Goal: Task Accomplishment & Management: Use online tool/utility

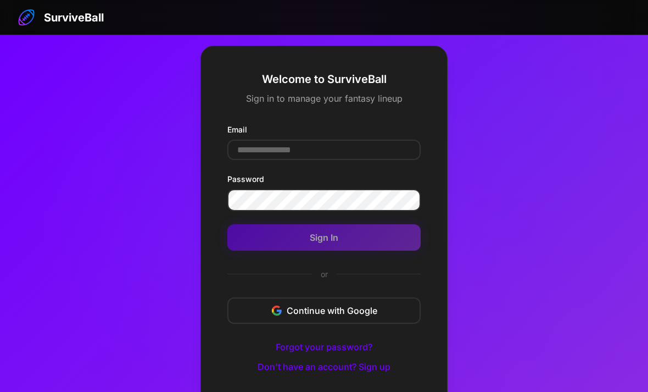
scroll to position [59, 0]
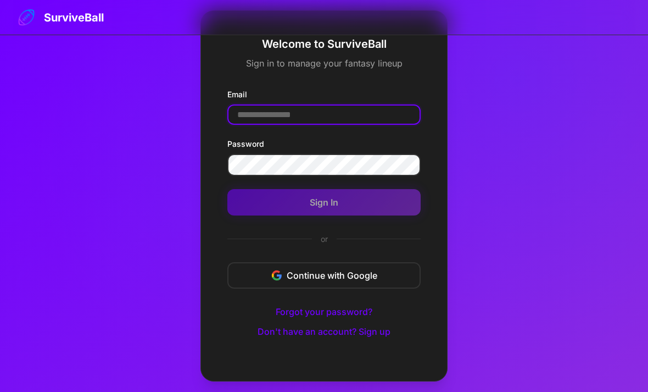
click at [254, 104] on input "Email" at bounding box center [323, 114] width 193 height 20
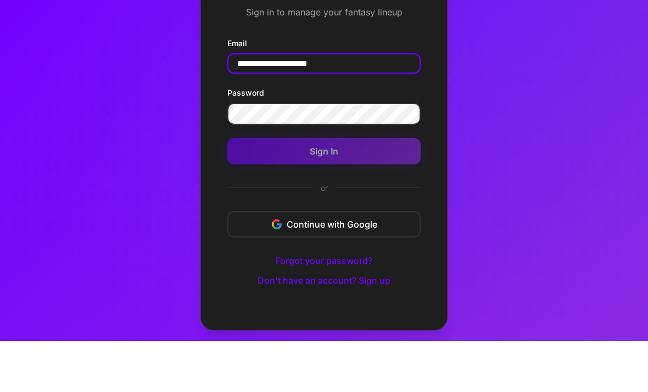
type input "**********"
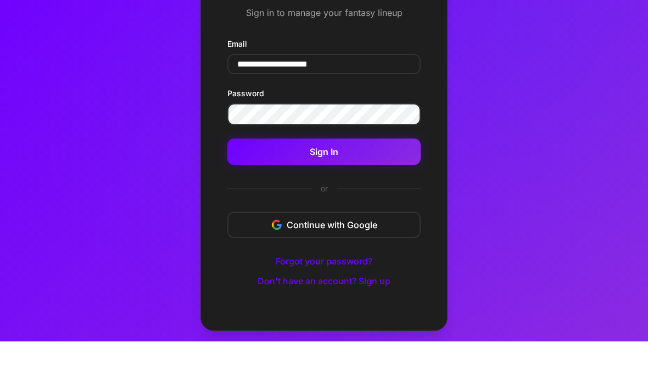
click at [269, 189] on button "Sign In" at bounding box center [323, 202] width 193 height 26
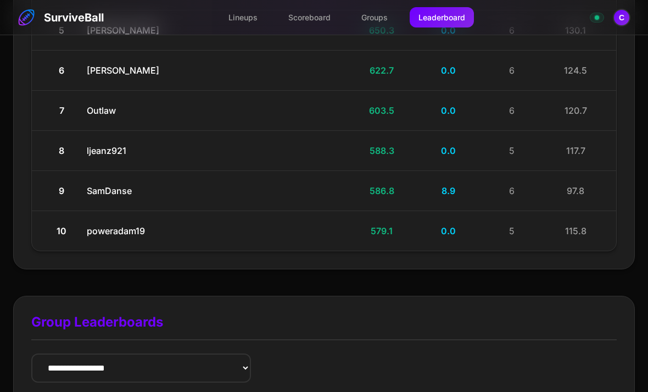
scroll to position [398, 0]
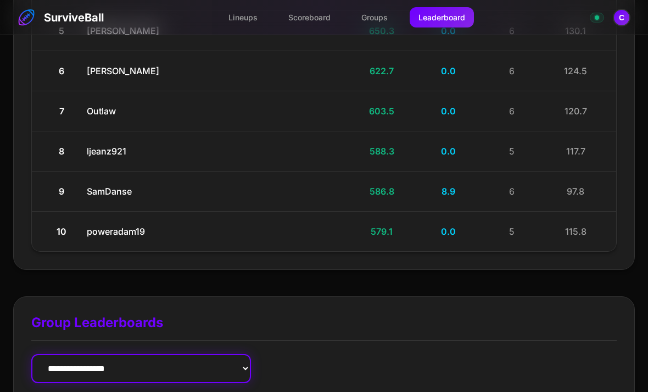
click at [88, 354] on select "**********" at bounding box center [141, 368] width 220 height 29
select select "**********"
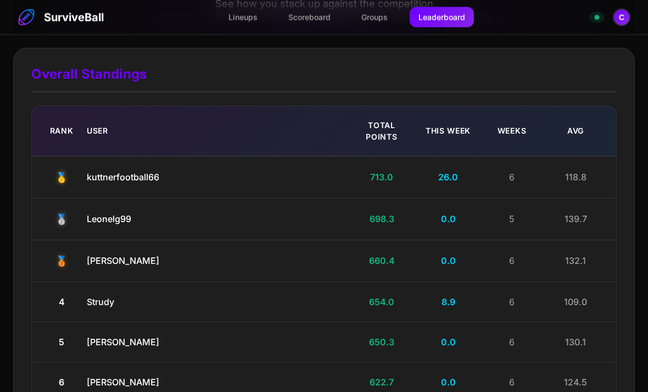
scroll to position [0, 0]
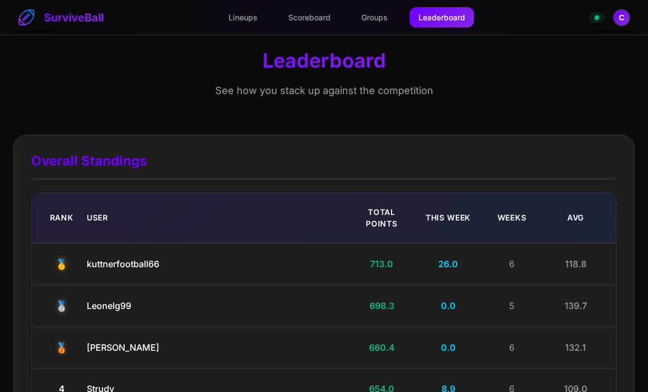
click at [235, 13] on link "Lineups" at bounding box center [243, 17] width 47 height 20
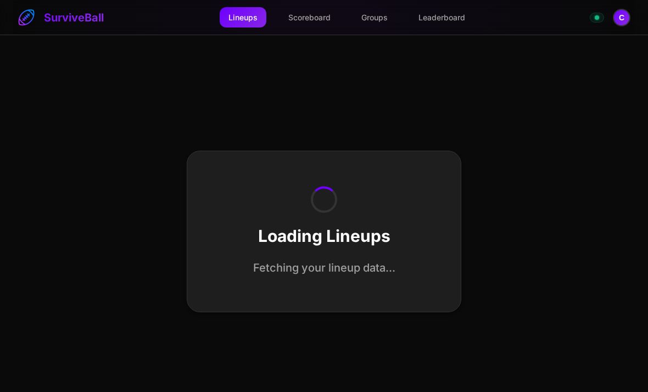
select select "**********"
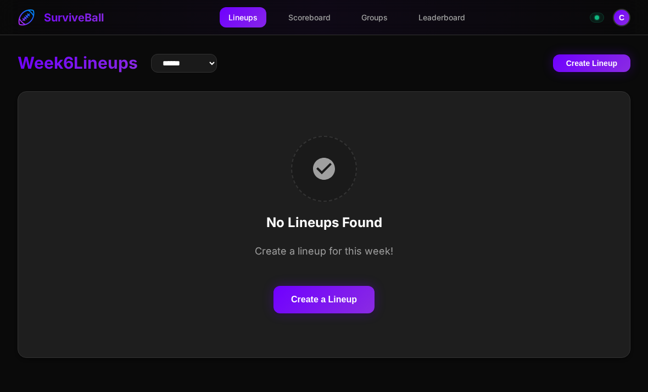
click at [299, 298] on button "Create a Lineup" at bounding box center [324, 299] width 101 height 27
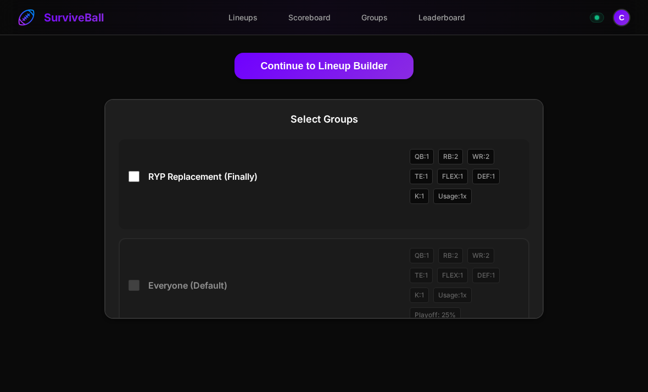
click at [290, 69] on button "Continue to Lineup Builder" at bounding box center [325, 66] width 180 height 26
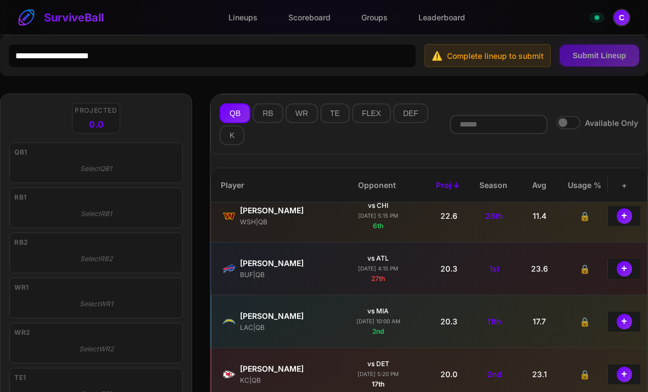
scroll to position [14, 1]
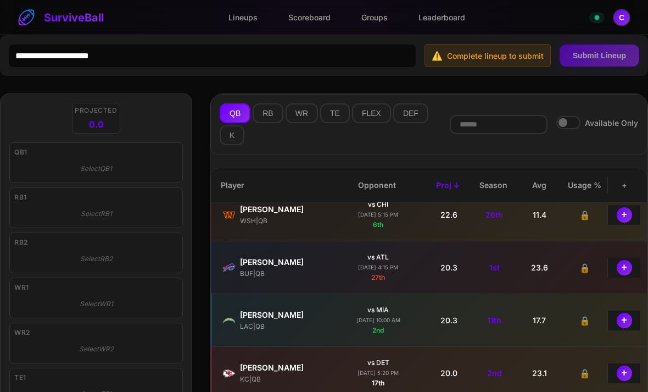
click at [625, 327] on button "+" at bounding box center [624, 320] width 15 height 15
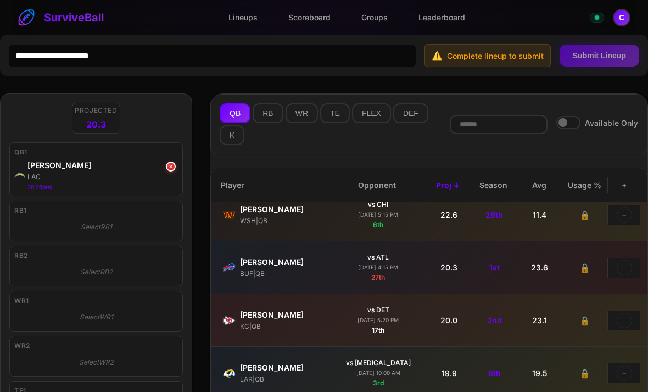
click at [271, 118] on button "RB" at bounding box center [268, 113] width 30 height 20
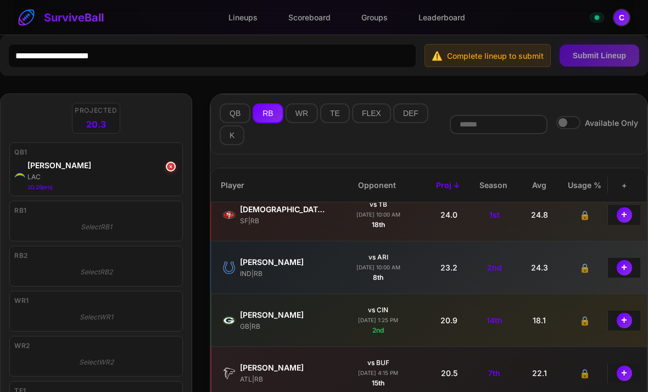
scroll to position [0, 1]
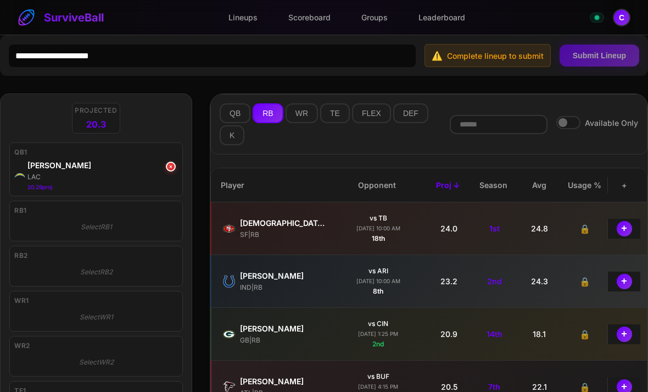
click at [625, 342] on button "+" at bounding box center [624, 333] width 15 height 15
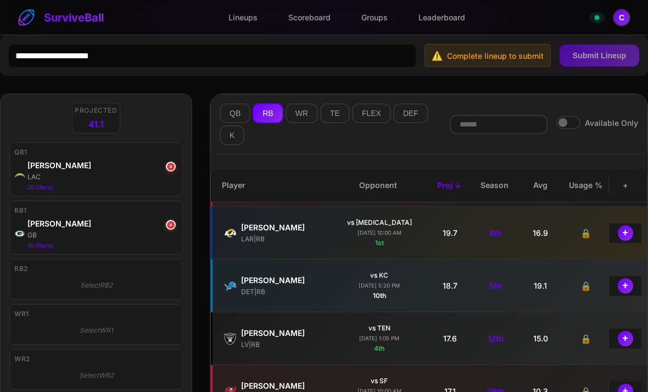
scroll to position [155, 0]
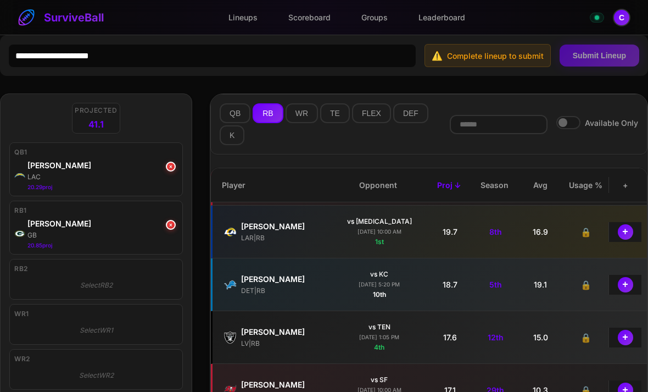
click at [626, 345] on button "+" at bounding box center [625, 337] width 15 height 15
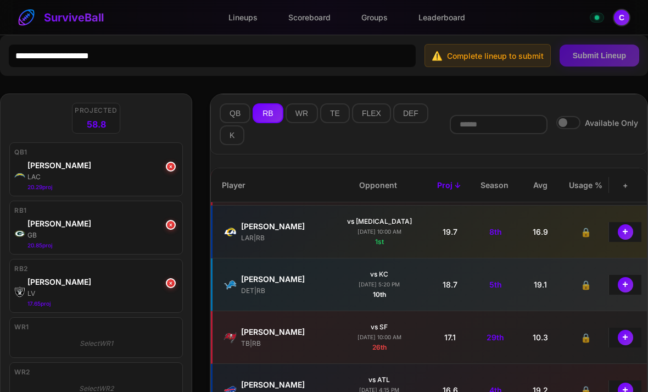
click at [298, 112] on button "WR" at bounding box center [302, 113] width 32 height 20
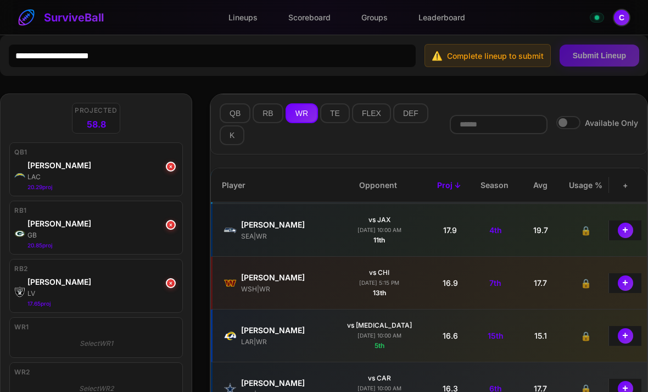
scroll to position [104, 0]
click at [624, 343] on button "+" at bounding box center [625, 335] width 15 height 15
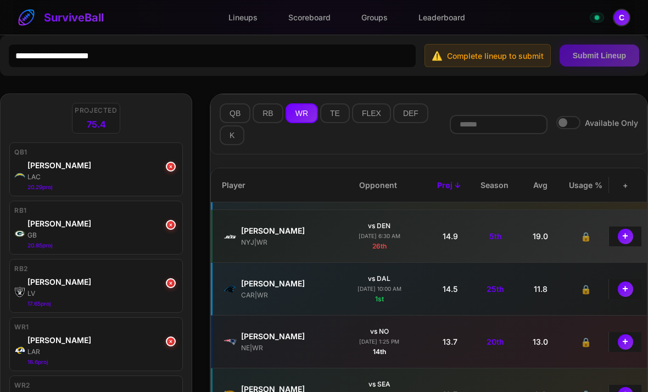
scroll to position [520, 0]
click at [622, 299] on div "+" at bounding box center [625, 289] width 33 height 20
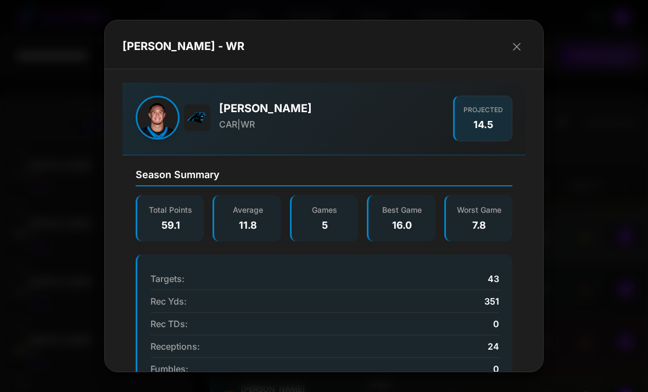
click at [515, 40] on icon "button" at bounding box center [516, 46] width 13 height 13
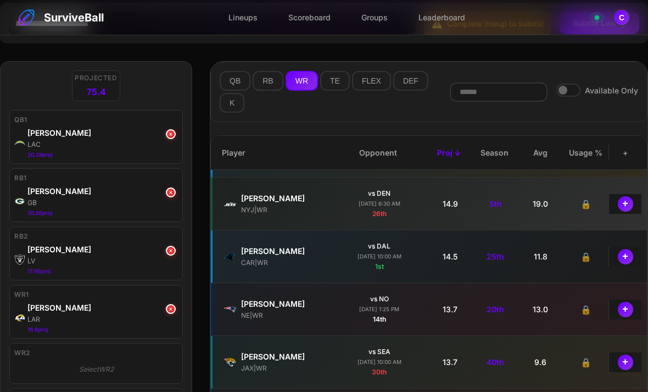
scroll to position [30, 0]
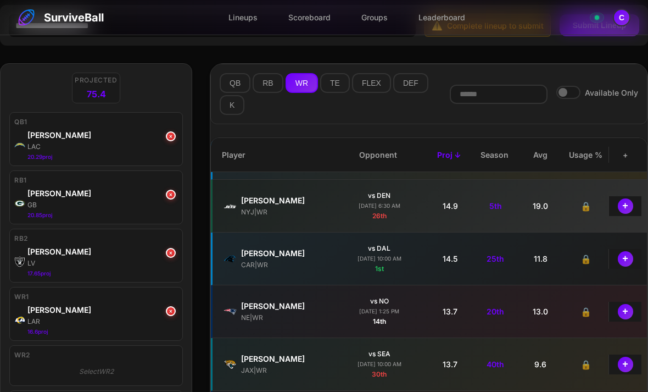
click at [626, 265] on button "+" at bounding box center [625, 258] width 15 height 15
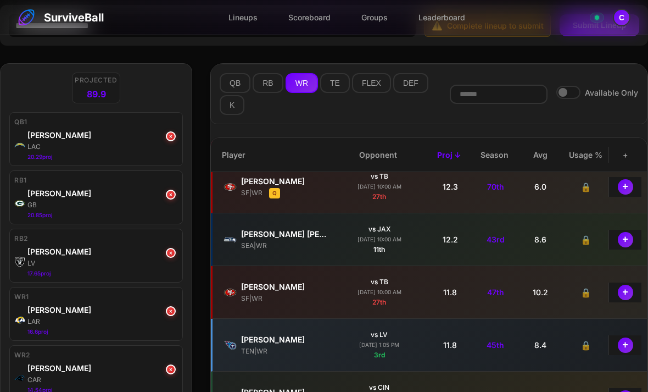
scroll to position [856, 0]
click at [625, 346] on button "+" at bounding box center [625, 344] width 15 height 15
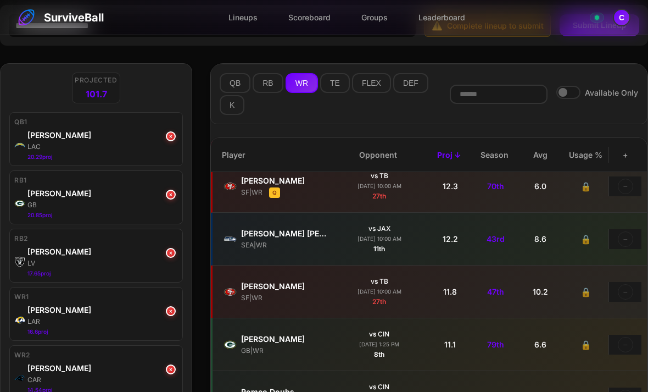
click at [327, 84] on button "TE" at bounding box center [335, 83] width 30 height 20
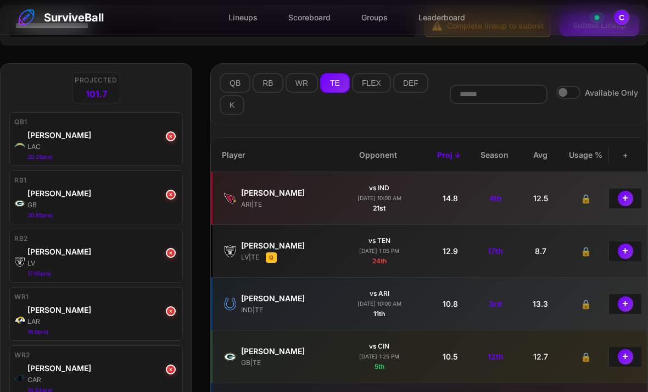
click at [624, 359] on button "+" at bounding box center [625, 356] width 15 height 15
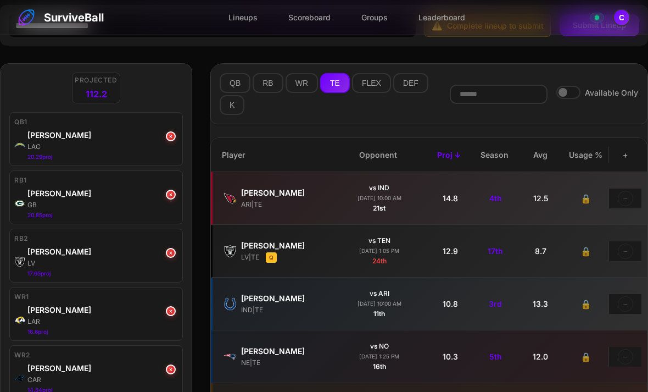
click at [398, 84] on button "DEF" at bounding box center [410, 83] width 35 height 20
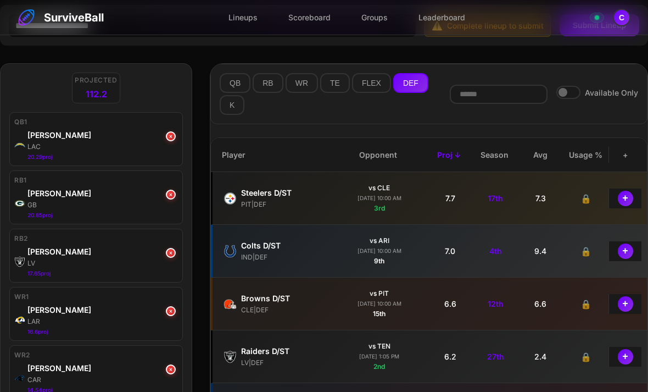
click at [626, 203] on button "+" at bounding box center [625, 198] width 15 height 15
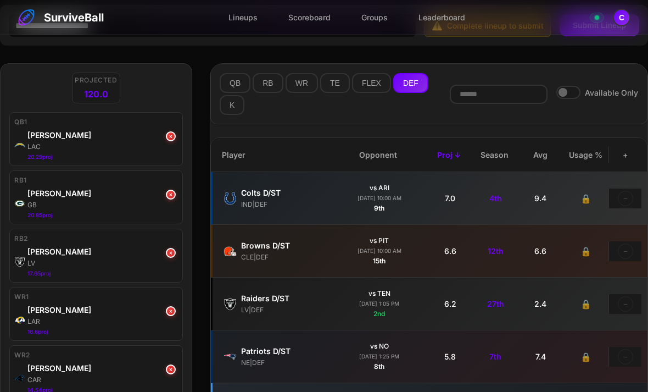
click at [236, 107] on button "K" at bounding box center [232, 105] width 25 height 20
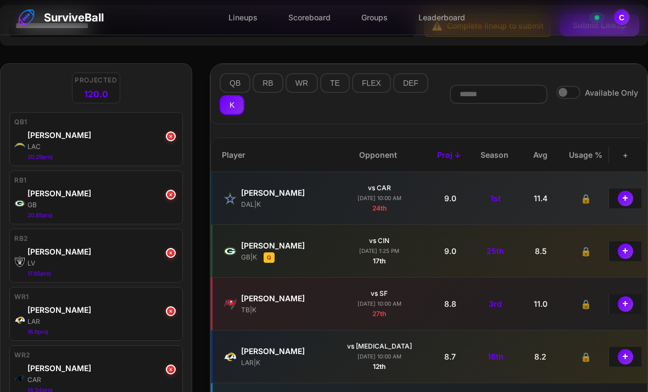
click at [625, 355] on button "+" at bounding box center [625, 356] width 15 height 15
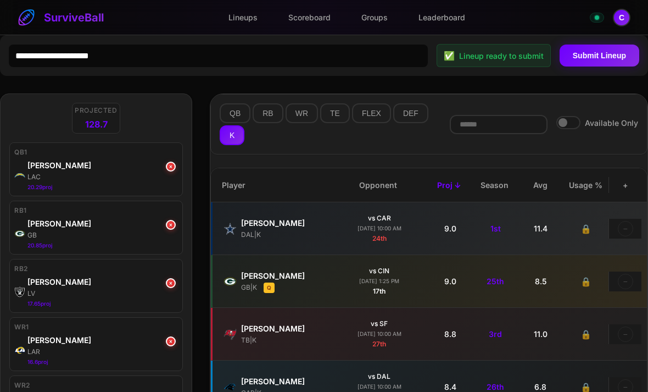
click at [597, 58] on button "Submit Lineup" at bounding box center [600, 56] width 80 height 22
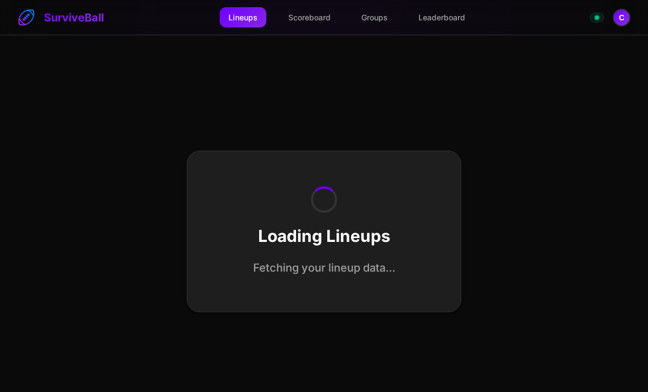
select select "**********"
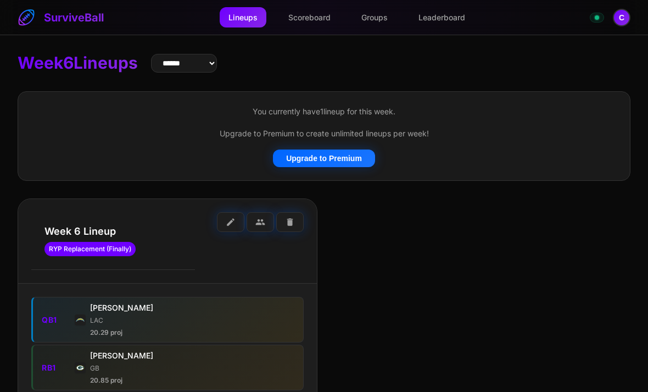
click at [629, 15] on button "C" at bounding box center [622, 18] width 18 height 18
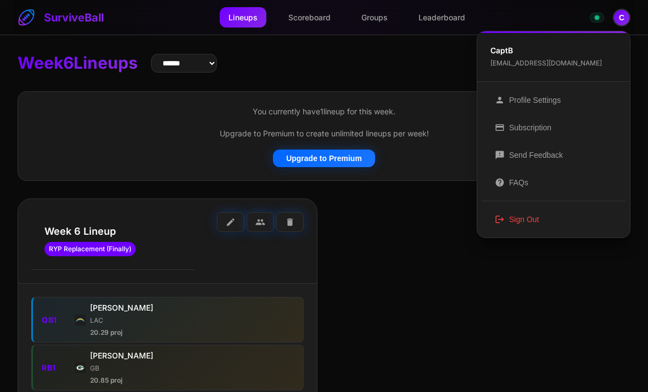
click at [527, 217] on button "logout Sign Out" at bounding box center [554, 218] width 144 height 27
click at [534, 221] on button "logout Sign Out" at bounding box center [554, 218] width 144 height 27
click at [443, 265] on div at bounding box center [324, 196] width 648 height 392
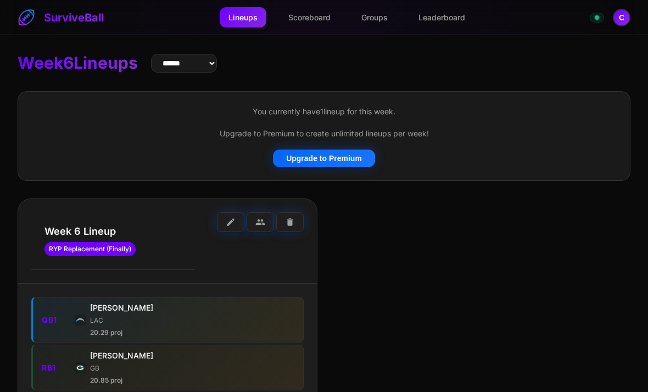
click at [627, 18] on button "C" at bounding box center [622, 18] width 18 height 18
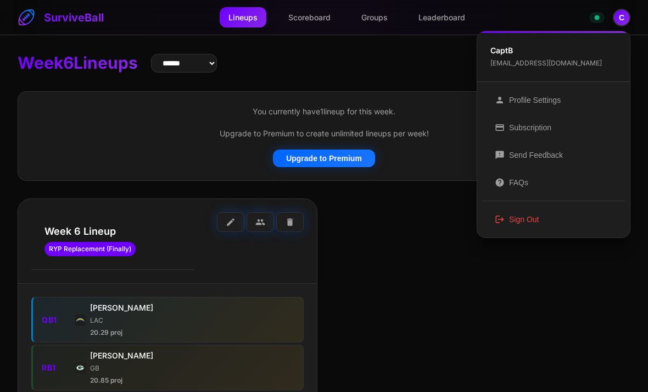
click at [499, 216] on span "logout" at bounding box center [500, 219] width 10 height 10
click at [514, 214] on button "logout Sign Out" at bounding box center [554, 218] width 144 height 27
click at [514, 213] on button "logout Sign Out" at bounding box center [554, 218] width 144 height 27
click at [460, 242] on div at bounding box center [324, 196] width 648 height 392
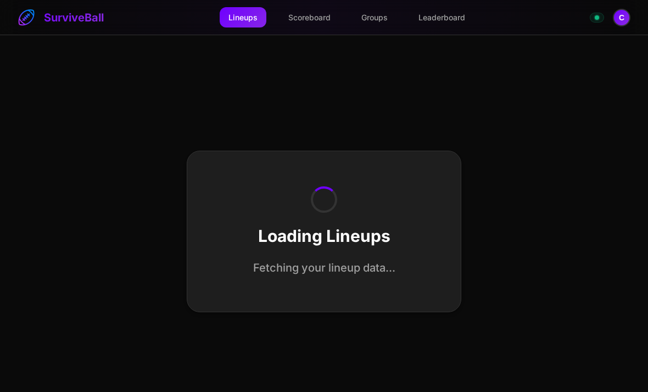
select select "**********"
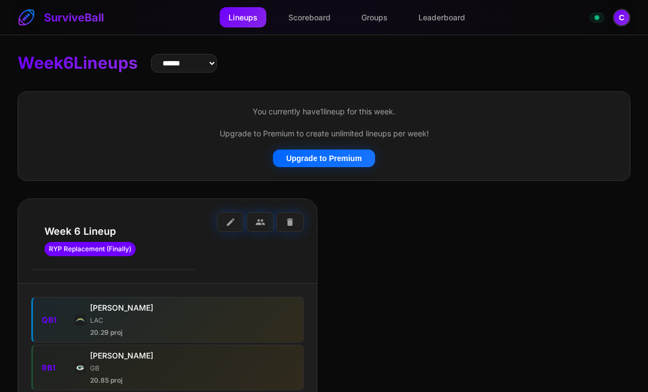
click at [625, 18] on button "C" at bounding box center [622, 18] width 18 height 18
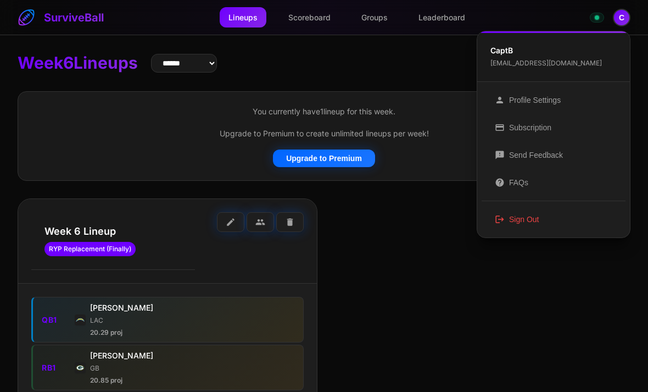
click at [512, 212] on button "logout Sign Out" at bounding box center [554, 218] width 144 height 27
